Goal: Check status: Check status

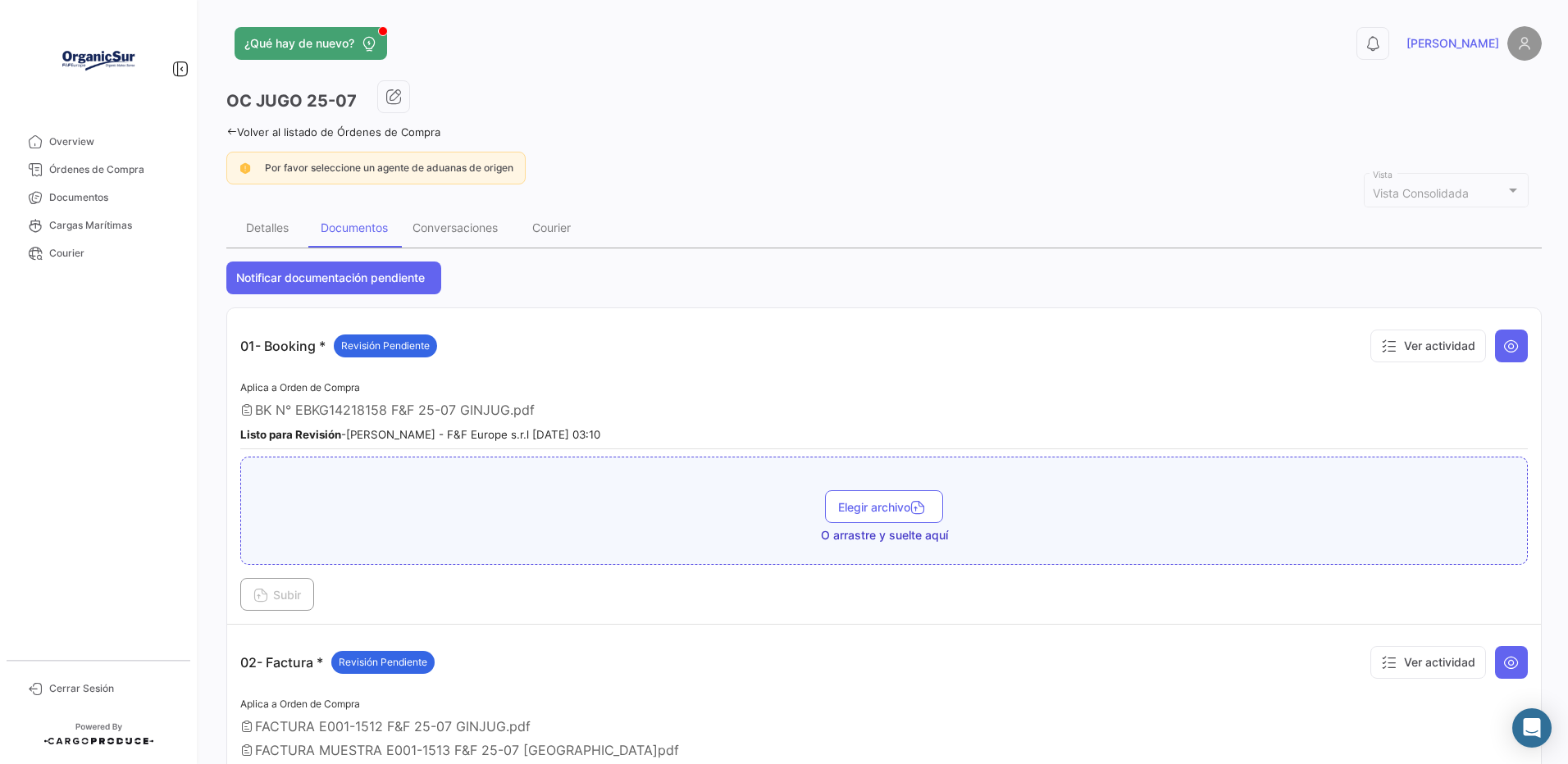
scroll to position [2185, 0]
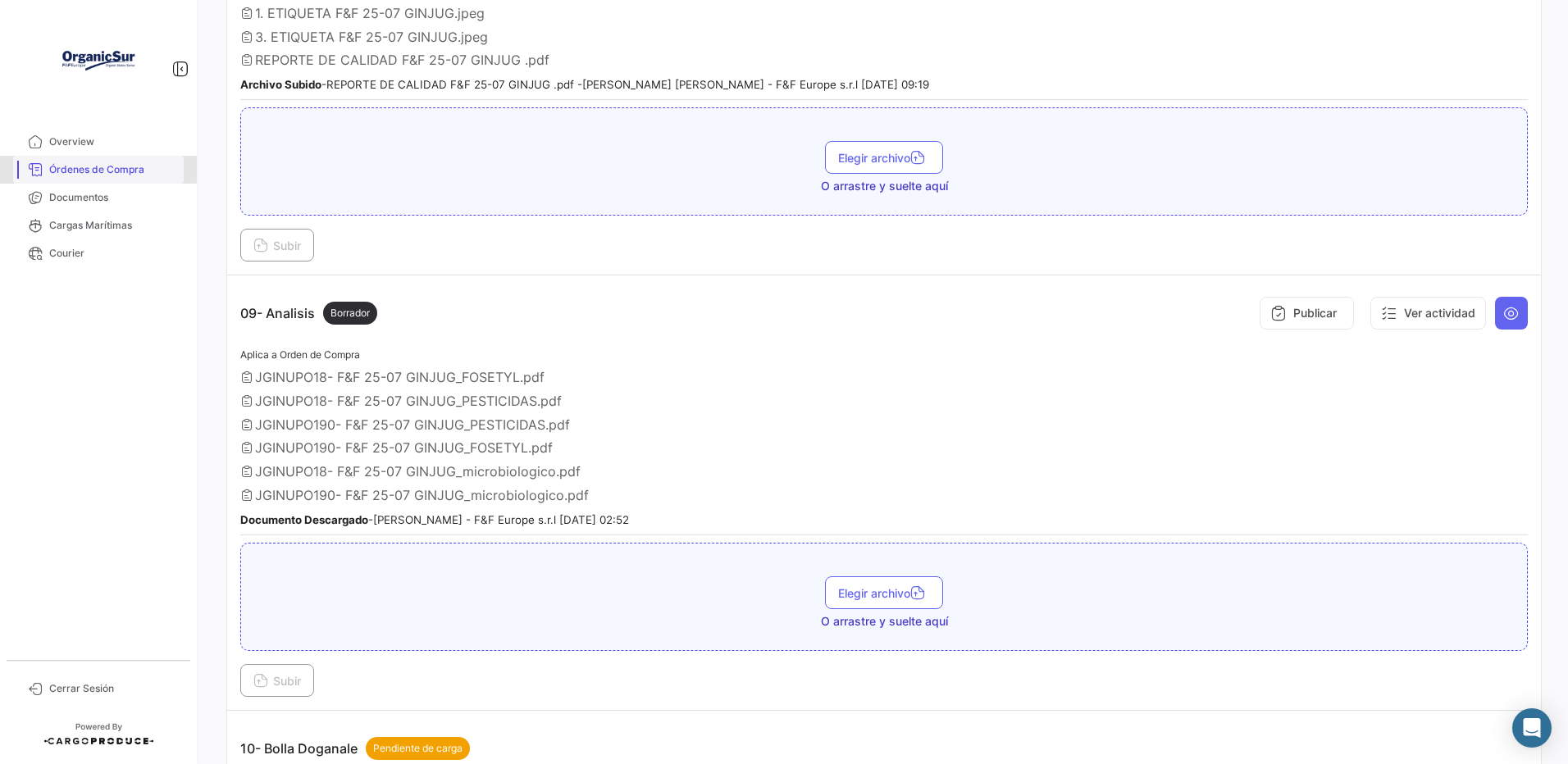
drag, startPoint x: 0, startPoint y: 0, endPoint x: 89, endPoint y: 168, distance: 190.1
click at [89, 168] on span "Órdenes de Compra" at bounding box center [113, 169] width 128 height 15
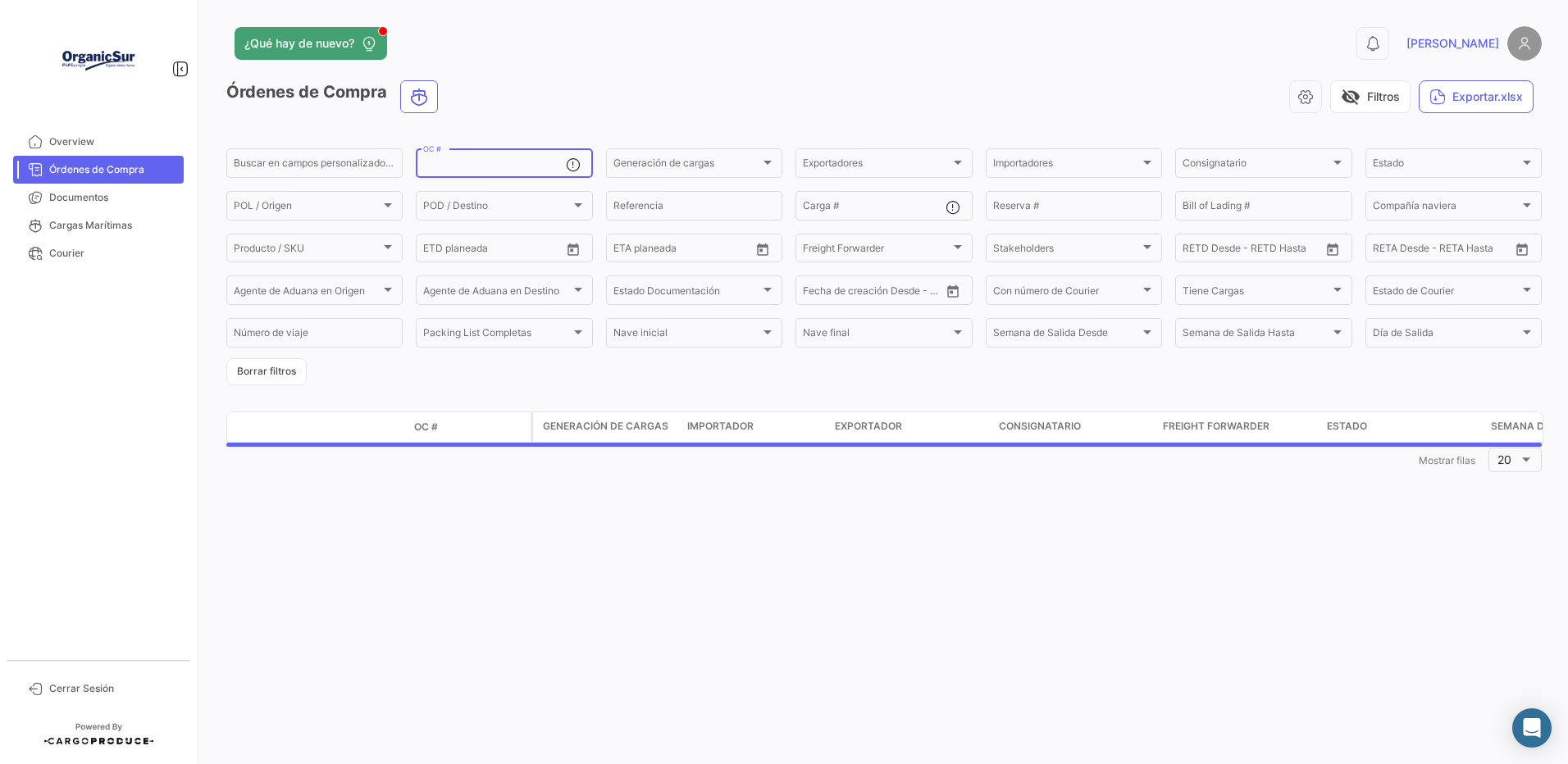
click at [465, 167] on input "OC #" at bounding box center [494, 165] width 141 height 11
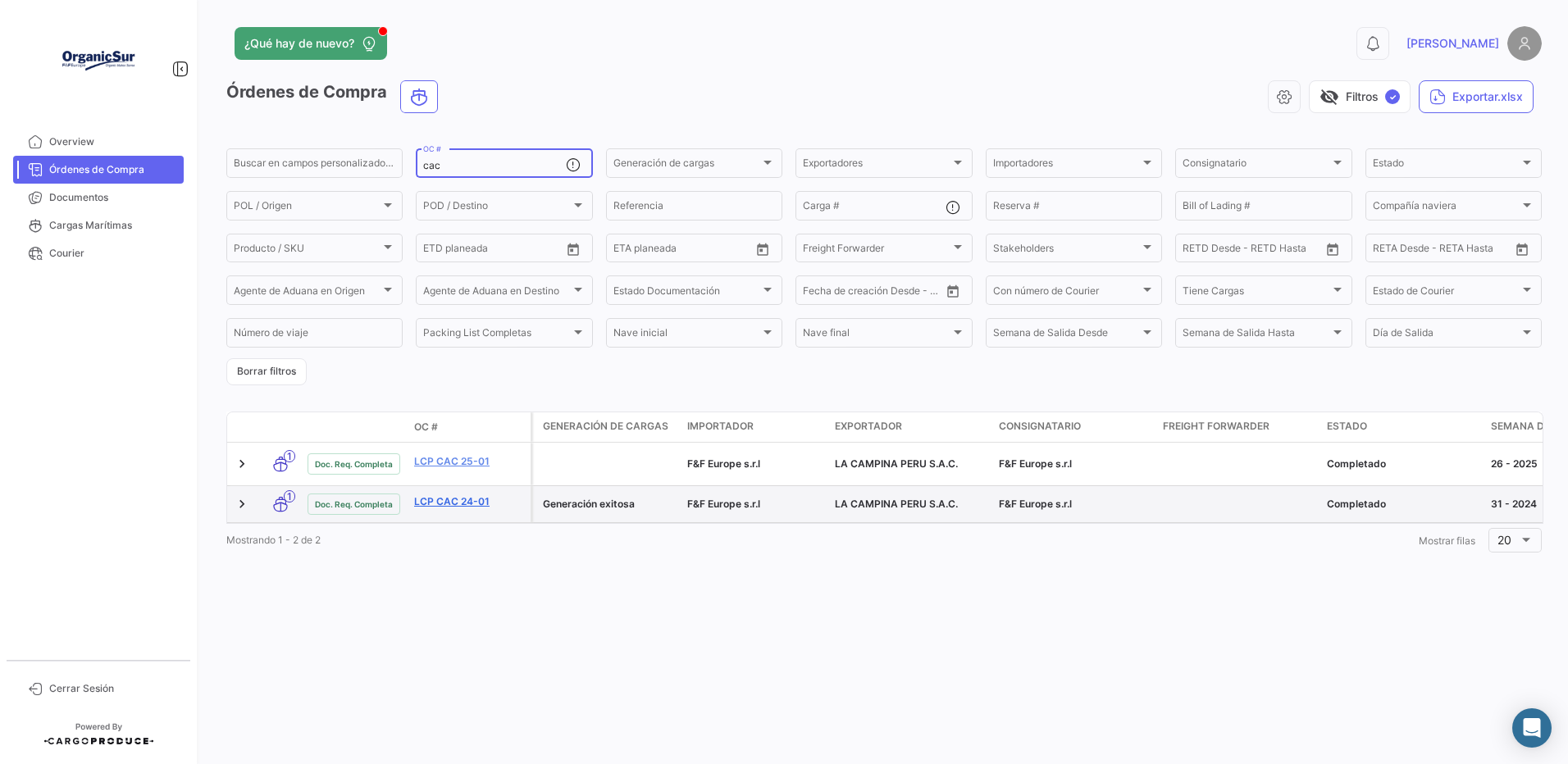
type input "cac"
click at [439, 503] on link "LCP CAC 24-01" at bounding box center [469, 501] width 110 height 15
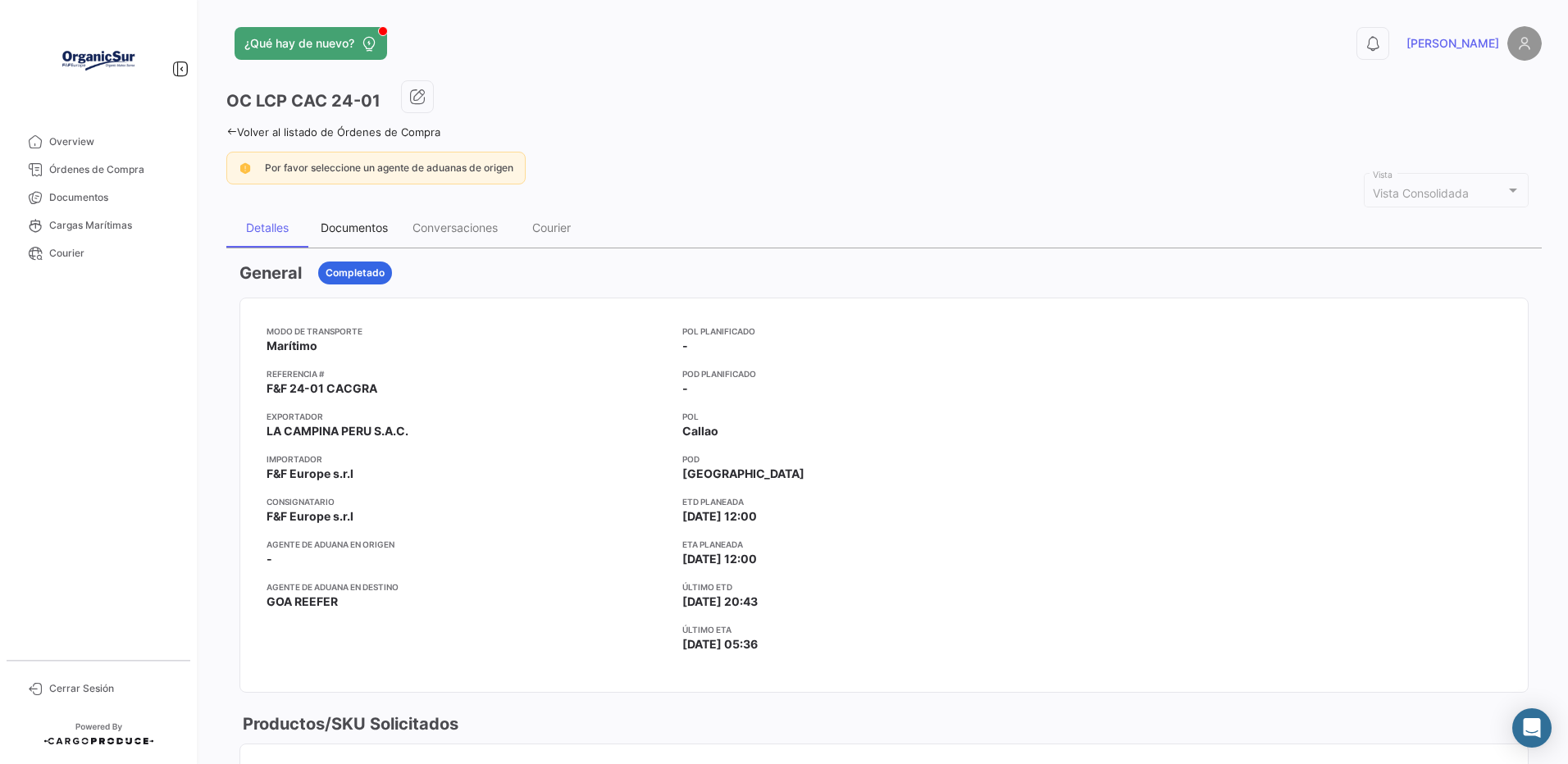
click at [356, 228] on div "Documentos" at bounding box center [353, 227] width 67 height 14
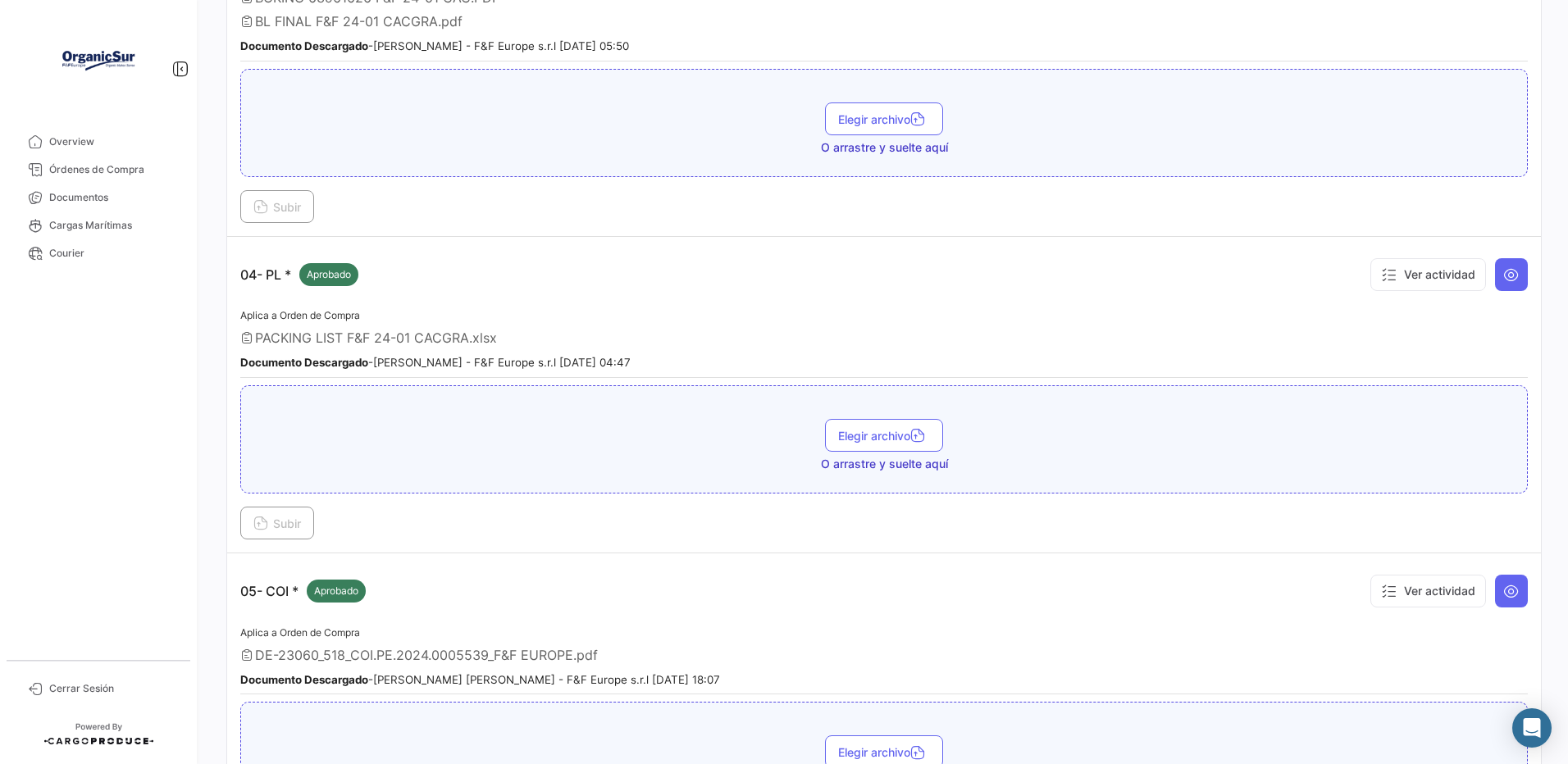
scroll to position [656, 0]
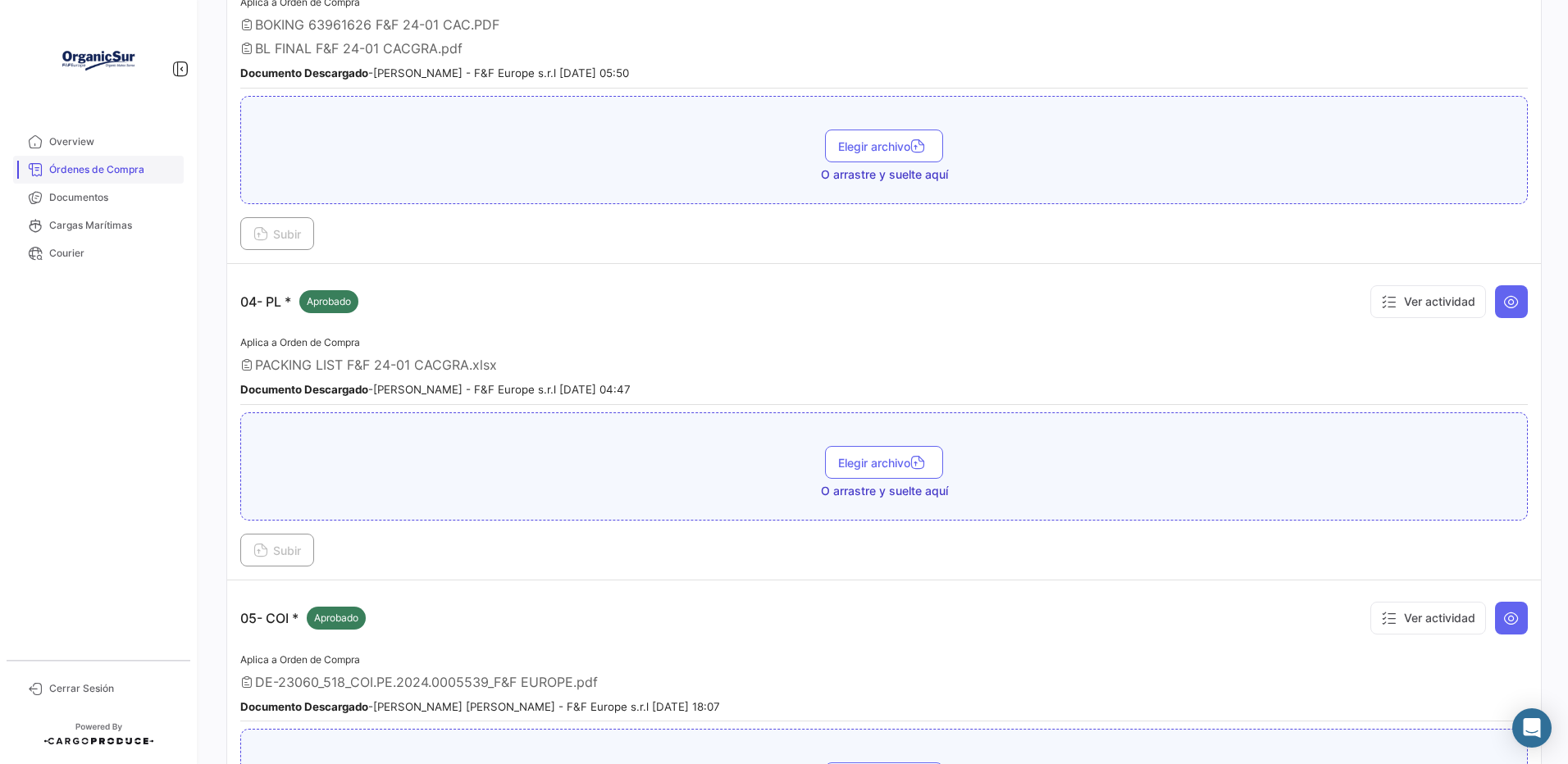
click at [126, 177] on link "Órdenes de Compra" at bounding box center [98, 170] width 171 height 28
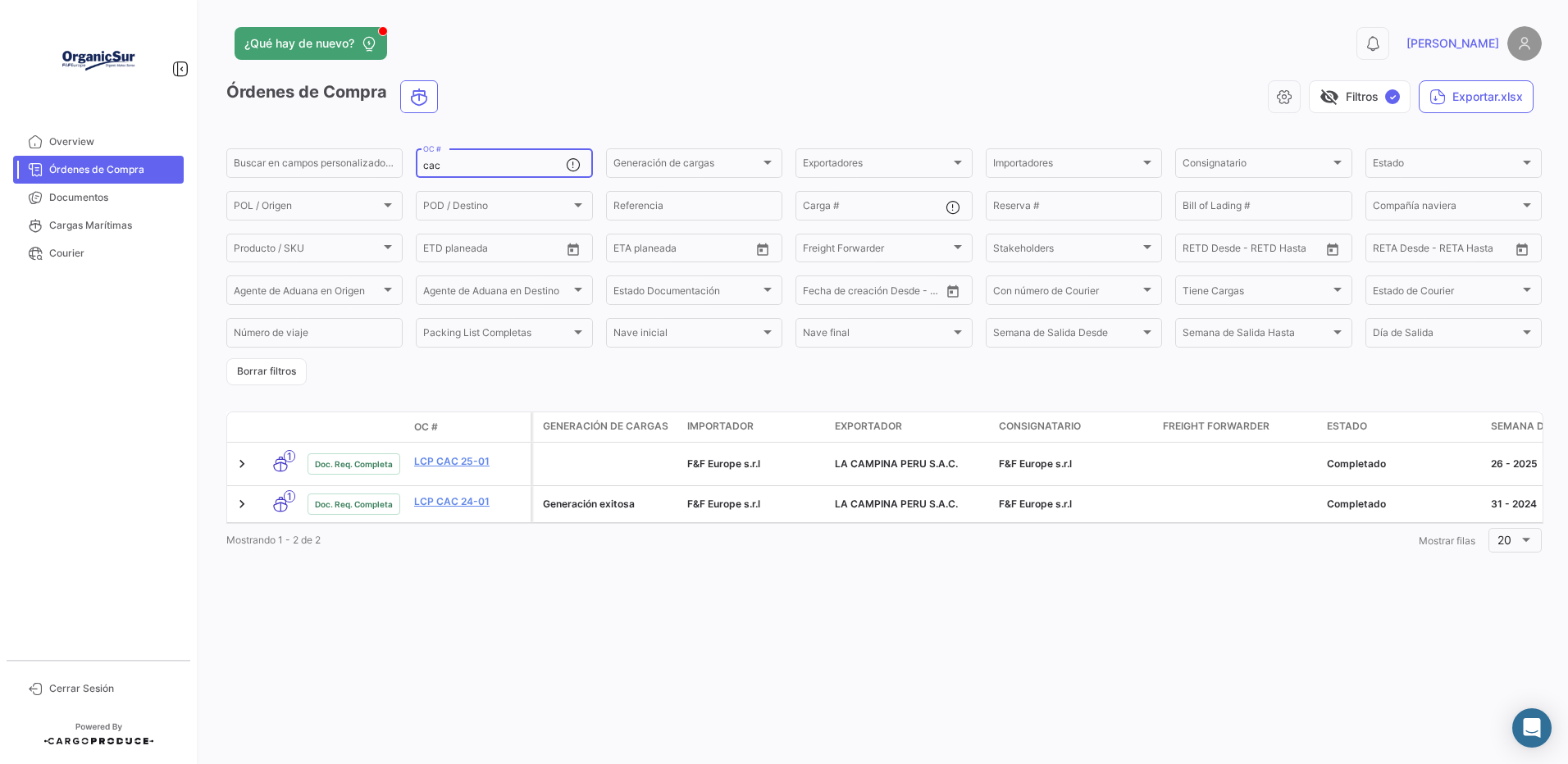
click at [483, 171] on input "cac" at bounding box center [494, 165] width 141 height 11
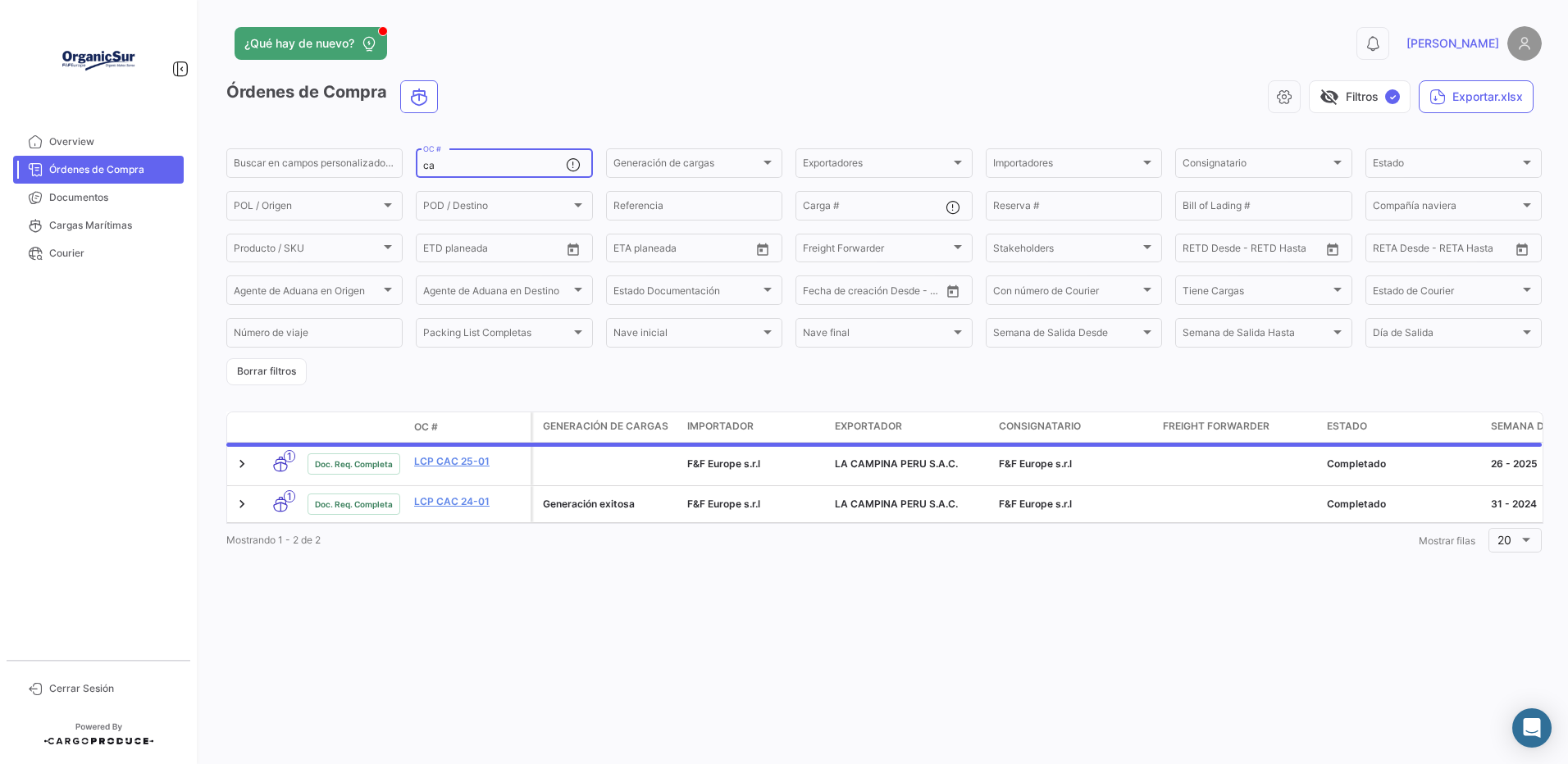
type input "c"
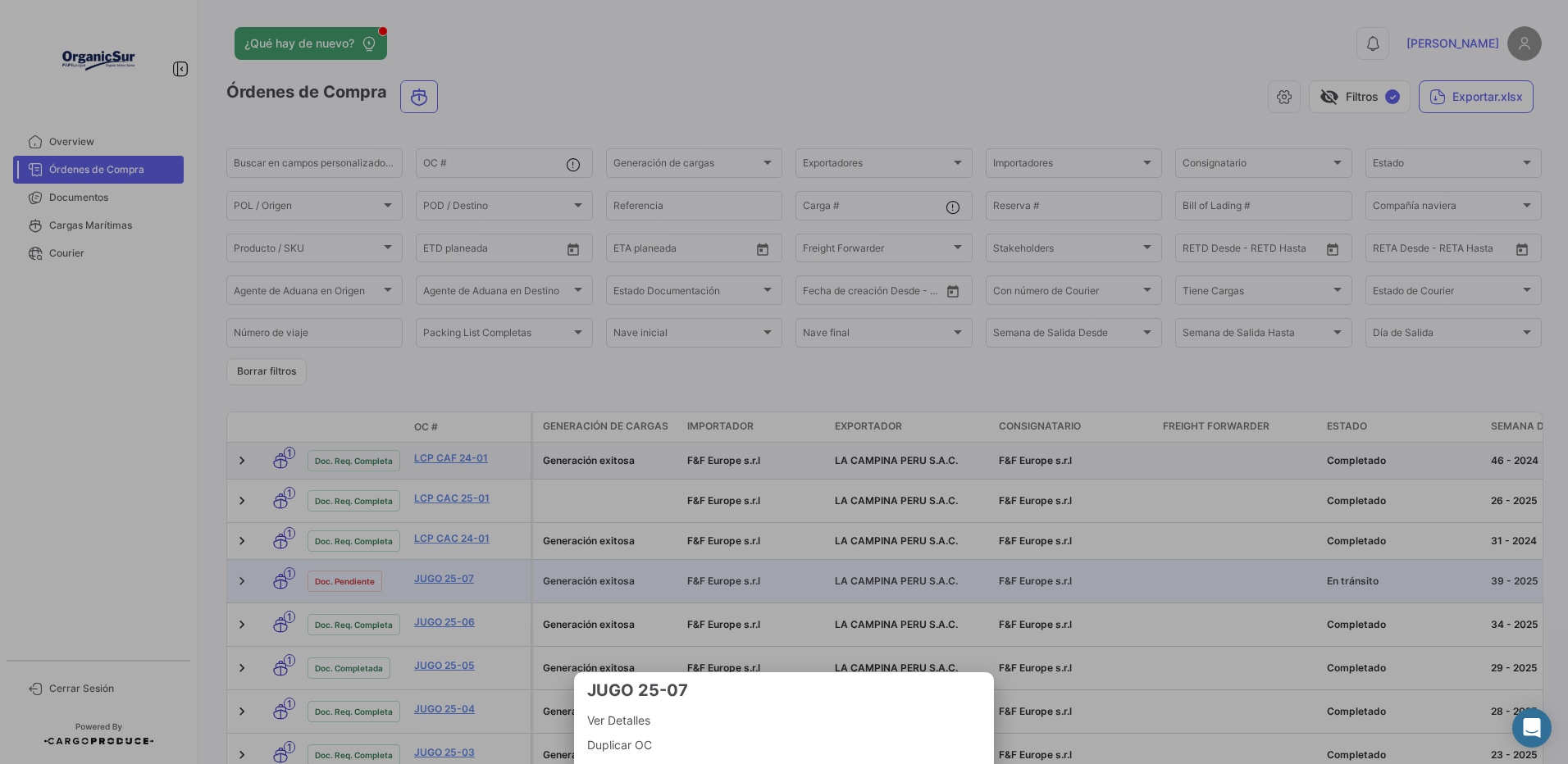
drag, startPoint x: 131, startPoint y: 442, endPoint x: 326, endPoint y: 473, distance: 197.4
click at [131, 441] on div at bounding box center [784, 382] width 1568 height 764
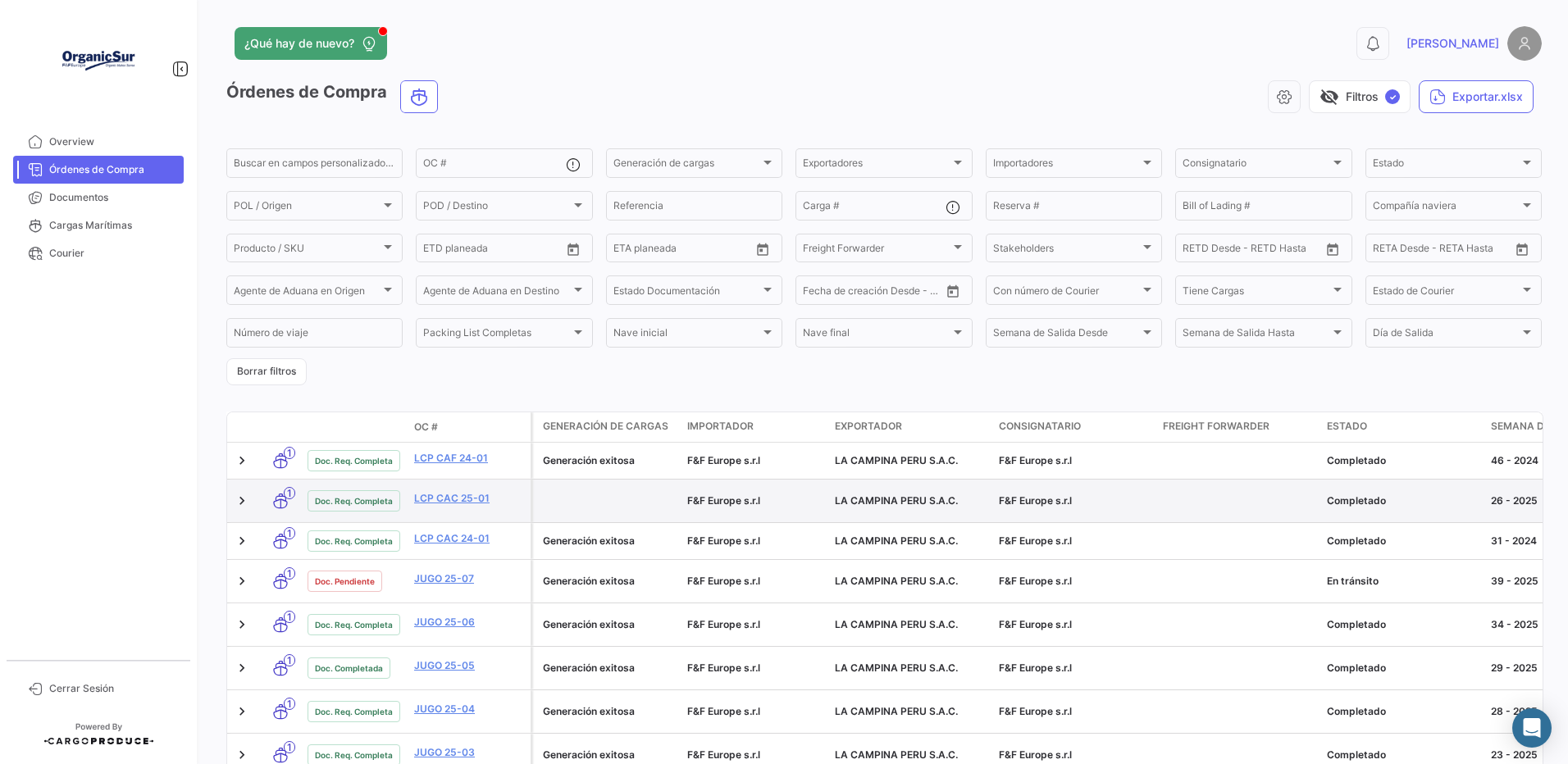
scroll to position [109, 0]
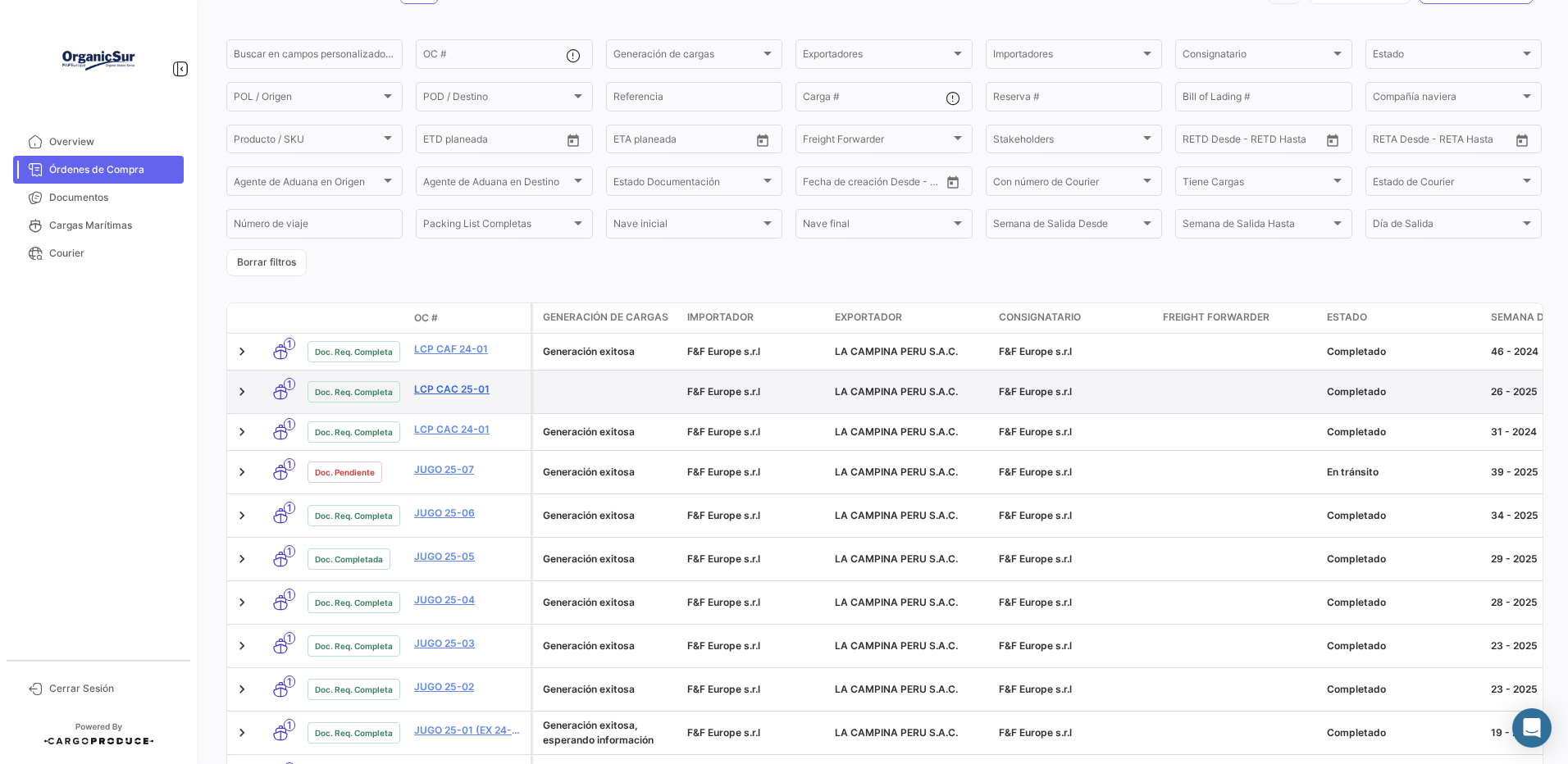
click at [459, 396] on link "LCP CAC 25-01" at bounding box center [469, 389] width 110 height 15
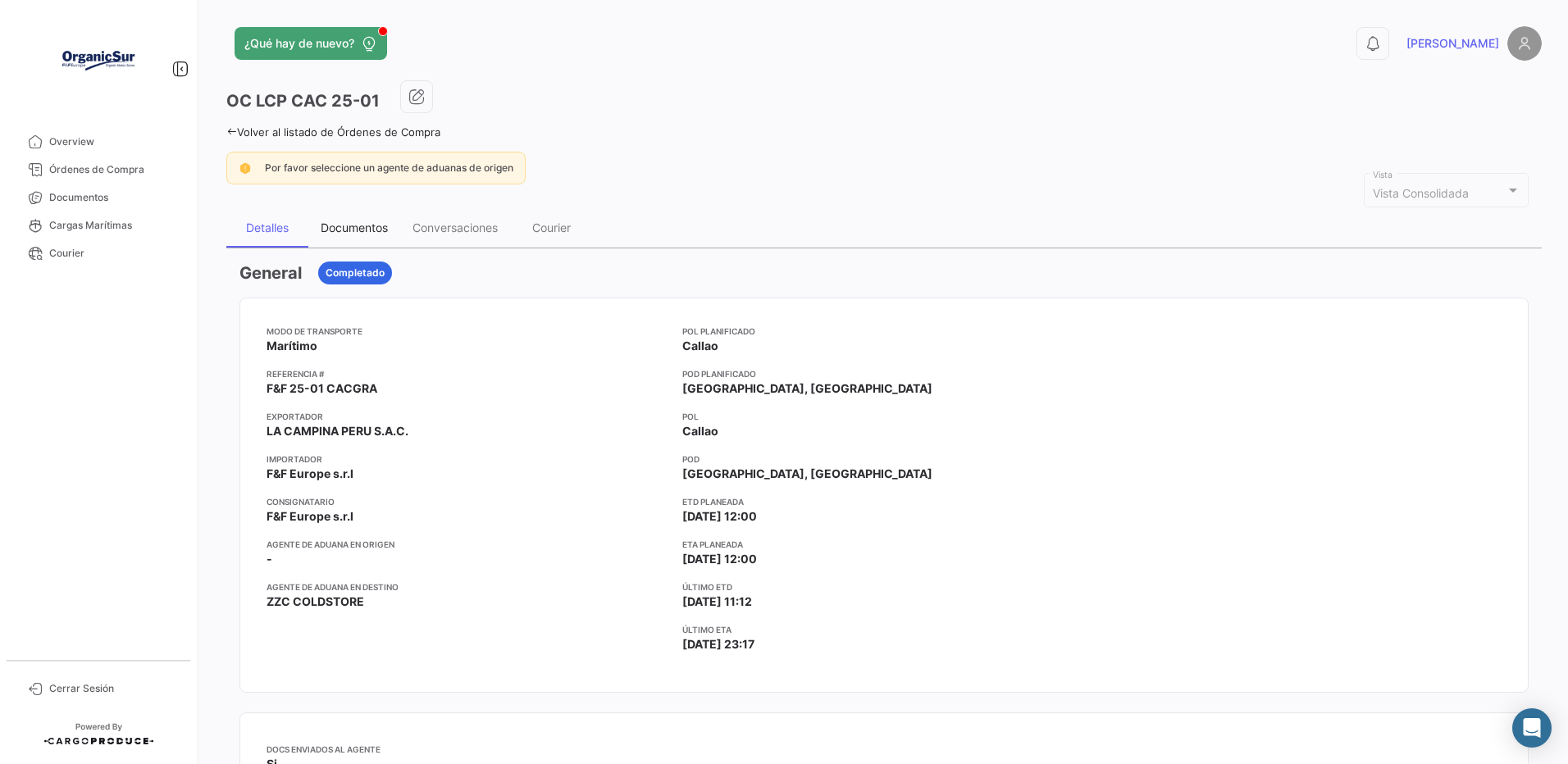
click at [361, 240] on div "Documentos" at bounding box center [354, 227] width 92 height 39
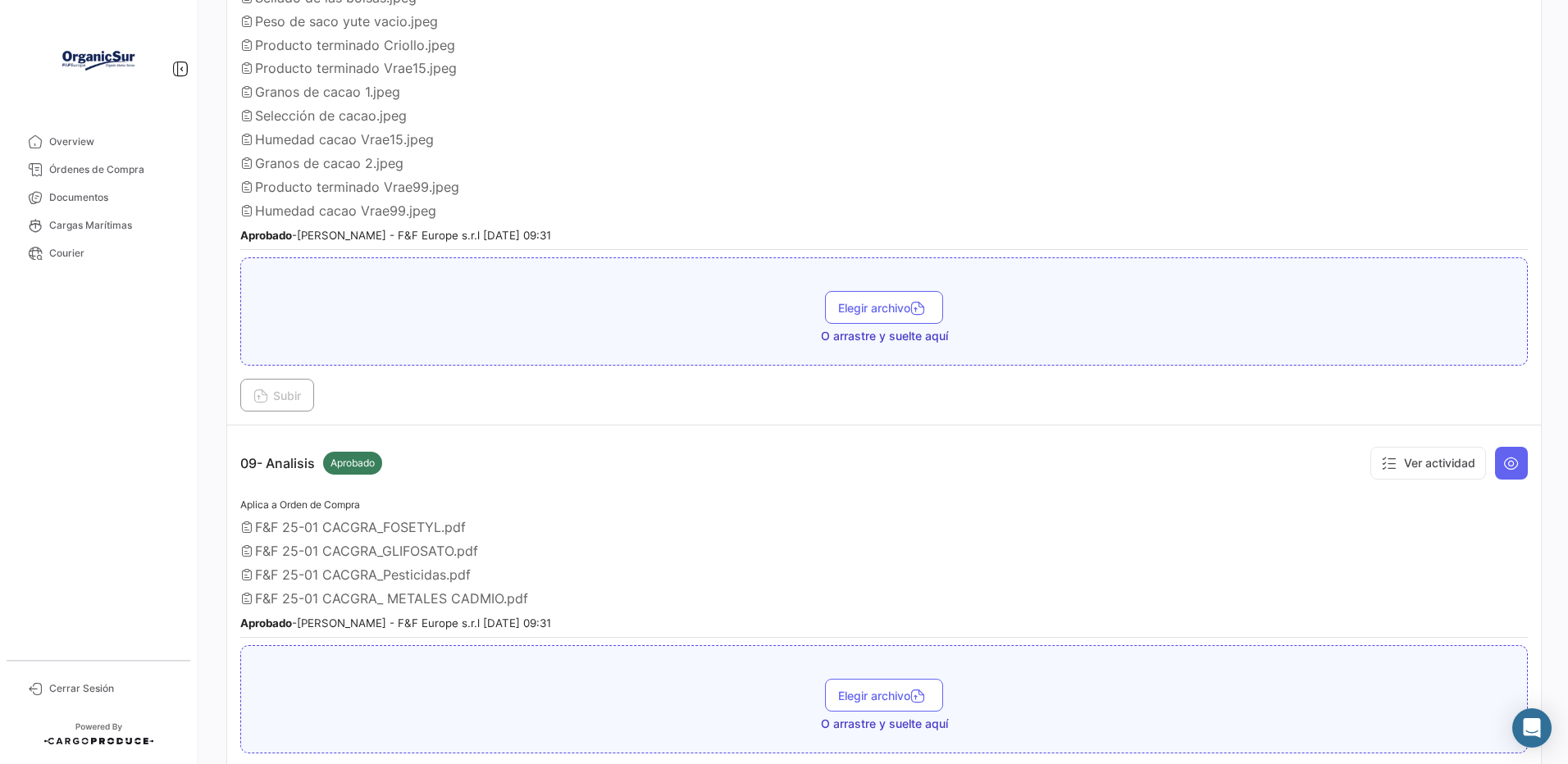
scroll to position [2786, 0]
